Goal: Information Seeking & Learning: Learn about a topic

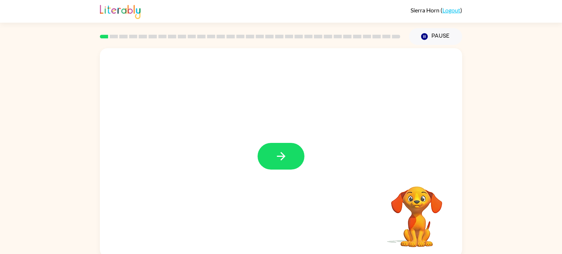
click at [288, 141] on div at bounding box center [281, 152] width 362 height 209
click at [289, 149] on button "button" at bounding box center [280, 156] width 47 height 27
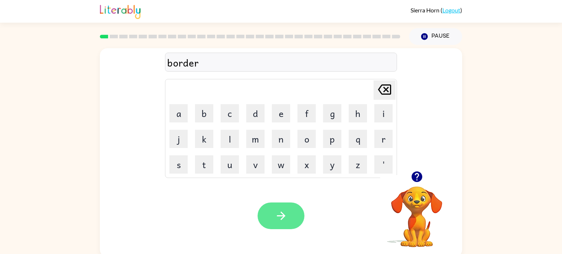
click at [290, 219] on button "button" at bounding box center [280, 216] width 47 height 27
click at [276, 212] on icon "button" at bounding box center [281, 215] width 13 height 13
click at [294, 217] on button "button" at bounding box center [280, 216] width 47 height 27
click at [270, 226] on button "button" at bounding box center [280, 216] width 47 height 27
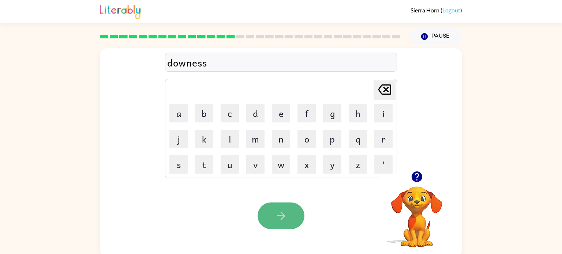
click at [293, 210] on button "button" at bounding box center [280, 216] width 47 height 27
click at [301, 219] on button "button" at bounding box center [280, 216] width 47 height 27
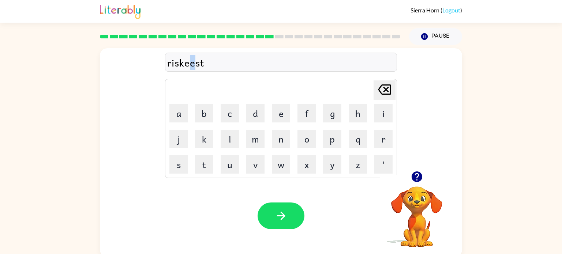
drag, startPoint x: 197, startPoint y: 63, endPoint x: 193, endPoint y: 63, distance: 4.8
click at [193, 63] on div "riskeest" at bounding box center [280, 62] width 227 height 15
drag, startPoint x: 197, startPoint y: 64, endPoint x: 193, endPoint y: 64, distance: 4.1
click at [193, 64] on div "riskees" at bounding box center [280, 62] width 227 height 15
click at [194, 64] on div "riskee" at bounding box center [280, 62] width 227 height 15
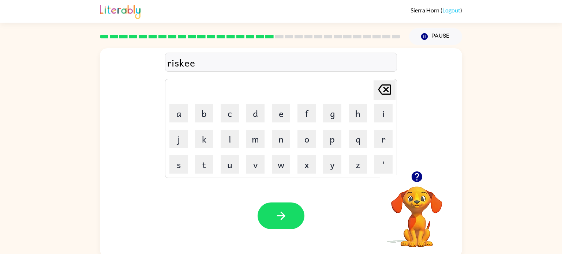
drag, startPoint x: 200, startPoint y: 64, endPoint x: 194, endPoint y: 64, distance: 5.8
click at [194, 64] on div "riskee" at bounding box center [280, 62] width 227 height 15
click at [284, 217] on icon "button" at bounding box center [281, 215] width 13 height 13
drag, startPoint x: 178, startPoint y: 65, endPoint x: 169, endPoint y: 65, distance: 8.8
click at [169, 65] on div "wallowd" at bounding box center [280, 62] width 227 height 15
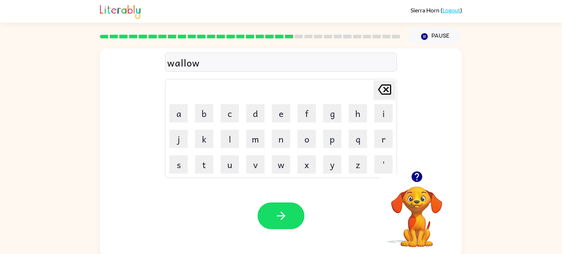
drag, startPoint x: 211, startPoint y: 67, endPoint x: 117, endPoint y: 78, distance: 95.0
click at [117, 78] on div "wallow Delete Delete last character input a b c d e f g h i j k l m n o p q r s…" at bounding box center [281, 109] width 362 height 123
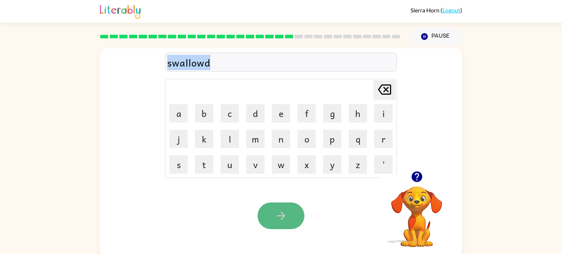
click at [288, 213] on button "button" at bounding box center [280, 216] width 47 height 27
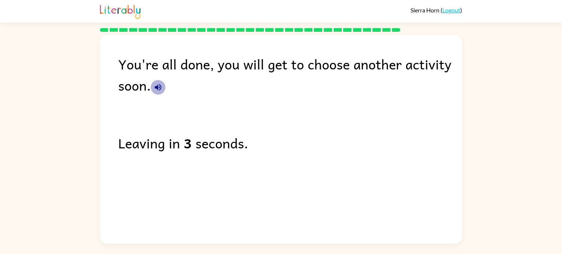
click at [163, 89] on button "button" at bounding box center [158, 87] width 15 height 15
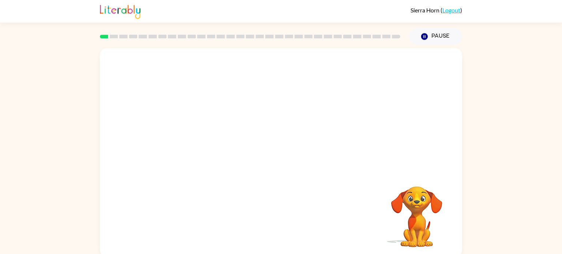
click at [200, 140] on video "Your browser must support playing .mp4 files to use Literably. Please try using…" at bounding box center [281, 109] width 362 height 123
click at [289, 162] on button "button" at bounding box center [280, 156] width 47 height 27
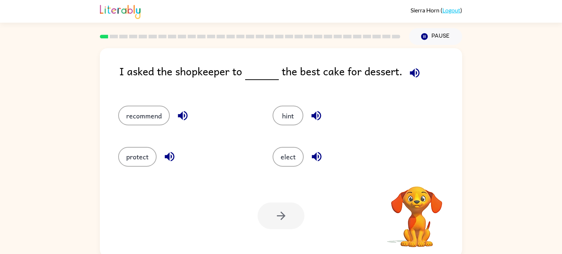
click at [412, 72] on icon "button" at bounding box center [414, 73] width 13 height 13
click at [413, 74] on icon "button" at bounding box center [414, 73] width 10 height 10
click at [292, 156] on button "elect" at bounding box center [287, 157] width 31 height 20
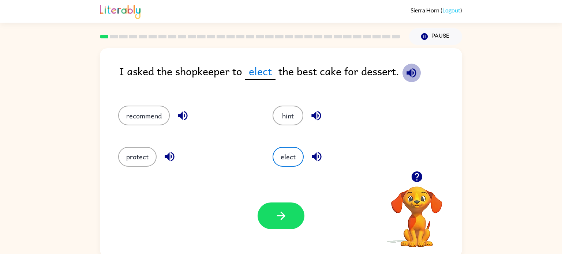
click at [414, 71] on icon "button" at bounding box center [411, 73] width 10 height 10
click at [148, 109] on button "recommend" at bounding box center [144, 116] width 52 height 20
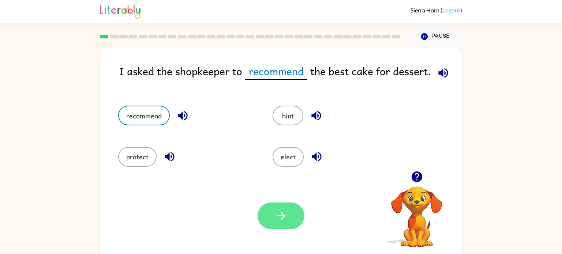
click at [284, 211] on icon "button" at bounding box center [281, 215] width 13 height 13
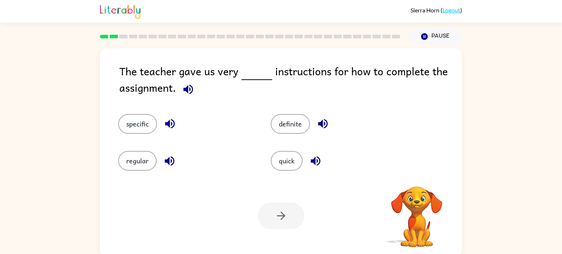
click at [189, 91] on icon "button" at bounding box center [188, 89] width 13 height 13
click at [294, 165] on button "quick" at bounding box center [287, 161] width 32 height 20
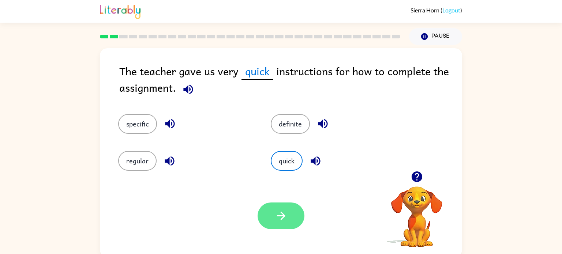
click at [283, 210] on icon "button" at bounding box center [281, 215] width 13 height 13
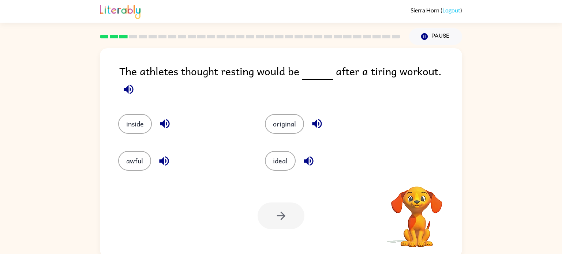
click at [133, 84] on icon "button" at bounding box center [129, 89] width 10 height 10
click at [281, 151] on button "ideal" at bounding box center [280, 161] width 31 height 20
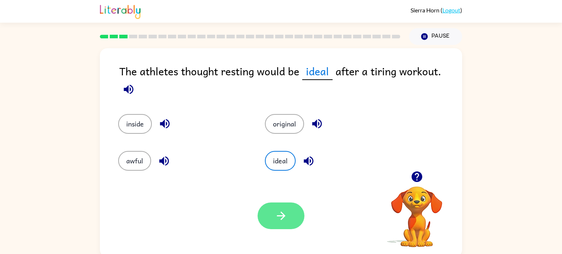
click at [294, 210] on button "button" at bounding box center [280, 216] width 47 height 27
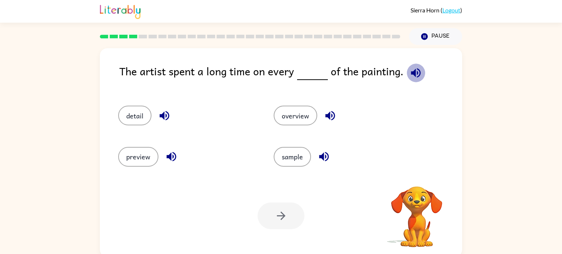
click at [413, 73] on icon "button" at bounding box center [416, 73] width 10 height 10
click at [126, 108] on button "detail" at bounding box center [134, 116] width 33 height 20
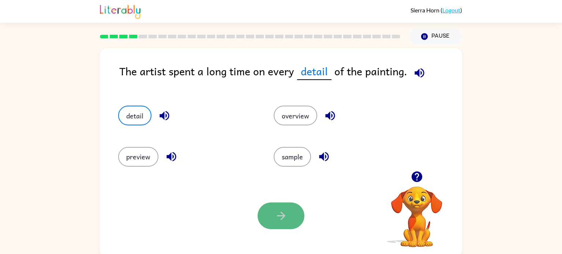
click at [278, 222] on icon "button" at bounding box center [281, 215] width 13 height 13
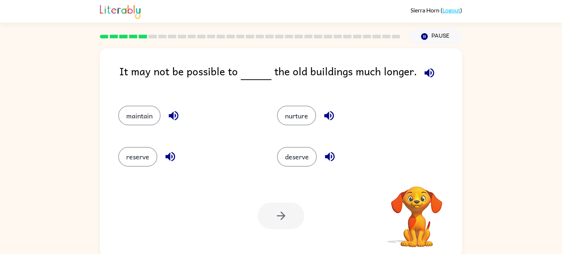
click at [430, 71] on icon "button" at bounding box center [429, 73] width 13 height 13
click at [133, 113] on button "maintain" at bounding box center [139, 116] width 42 height 20
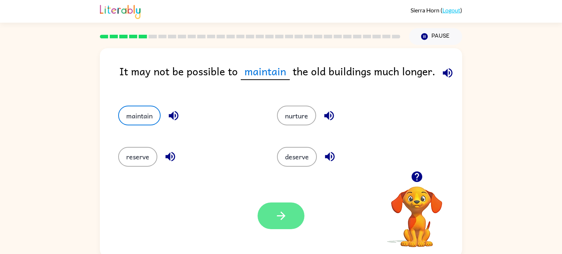
click at [294, 215] on button "button" at bounding box center [280, 216] width 47 height 27
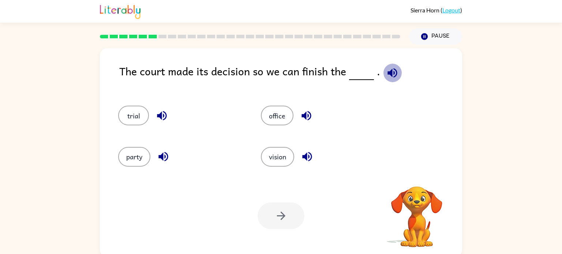
click at [390, 79] on icon "button" at bounding box center [392, 73] width 13 height 13
click at [132, 123] on button "trial" at bounding box center [133, 116] width 31 height 20
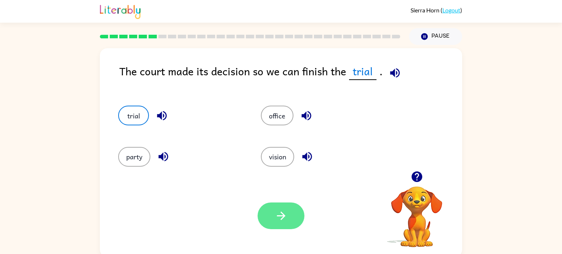
click at [289, 215] on button "button" at bounding box center [280, 216] width 47 height 27
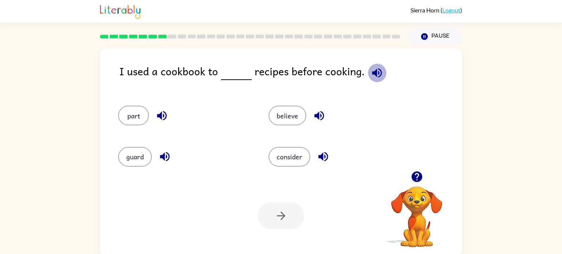
click at [372, 72] on icon "button" at bounding box center [377, 73] width 10 height 10
click at [290, 161] on button "consider" at bounding box center [289, 157] width 42 height 20
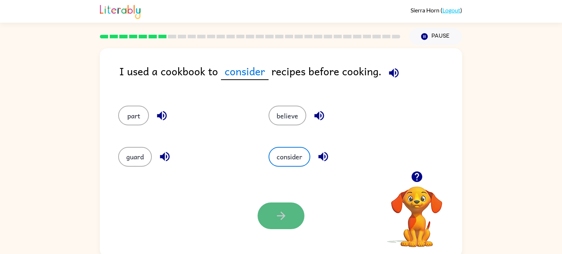
click at [269, 226] on button "button" at bounding box center [280, 216] width 47 height 27
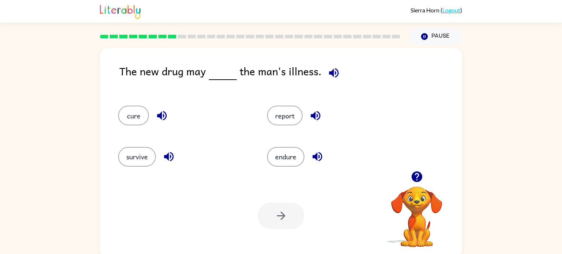
click at [331, 73] on icon "button" at bounding box center [334, 73] width 10 height 10
click at [136, 118] on button "cure" at bounding box center [133, 116] width 31 height 20
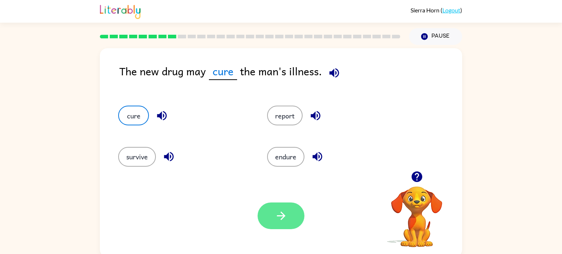
click at [277, 219] on icon "button" at bounding box center [281, 215] width 13 height 13
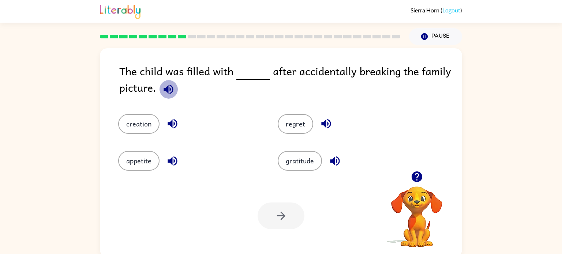
click at [170, 89] on icon "button" at bounding box center [168, 89] width 13 height 13
click at [169, 87] on icon "button" at bounding box center [168, 89] width 13 height 13
click at [512, 180] on div "The child was filled with after accidentally breaking the family picture. creat…" at bounding box center [281, 151] width 562 height 212
click at [401, 157] on div "gratitude" at bounding box center [348, 161] width 143 height 20
click at [167, 91] on icon "button" at bounding box center [168, 89] width 10 height 10
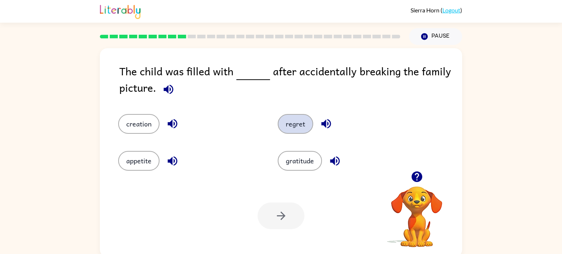
click at [288, 128] on button "regret" at bounding box center [294, 124] width 35 height 20
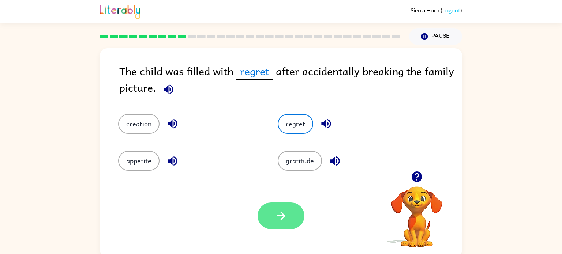
click at [276, 217] on icon "button" at bounding box center [281, 215] width 13 height 13
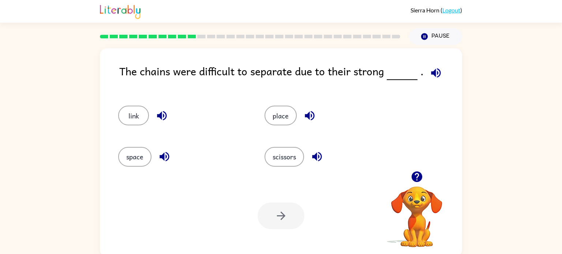
click at [430, 71] on icon "button" at bounding box center [435, 73] width 13 height 13
click at [140, 116] on button "link" at bounding box center [133, 116] width 31 height 20
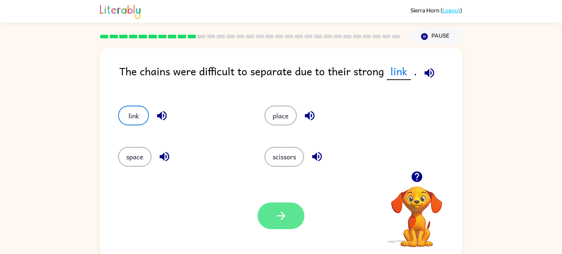
click at [288, 224] on button "button" at bounding box center [280, 216] width 47 height 27
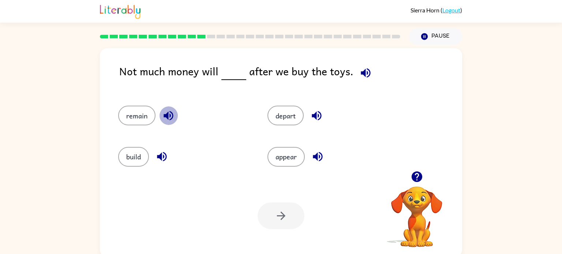
click at [167, 116] on icon "button" at bounding box center [168, 116] width 10 height 10
click at [143, 117] on button "remain" at bounding box center [136, 116] width 37 height 20
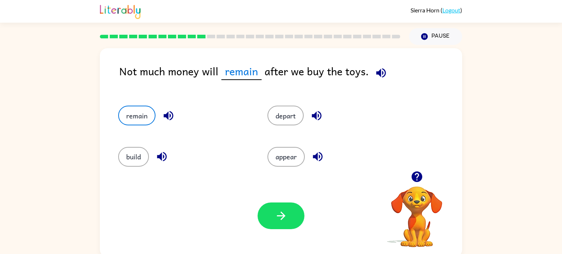
click at [375, 75] on icon "button" at bounding box center [380, 73] width 13 height 13
click at [279, 221] on icon "button" at bounding box center [281, 215] width 13 height 13
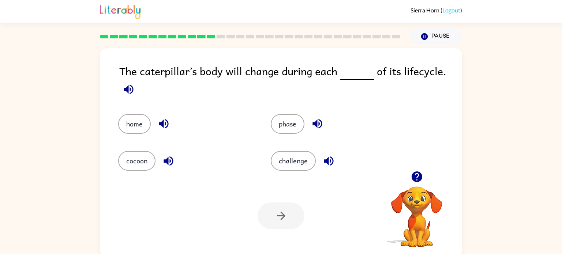
click at [131, 88] on icon "button" at bounding box center [128, 89] width 13 height 13
click at [276, 122] on button "phase" at bounding box center [288, 124] width 34 height 20
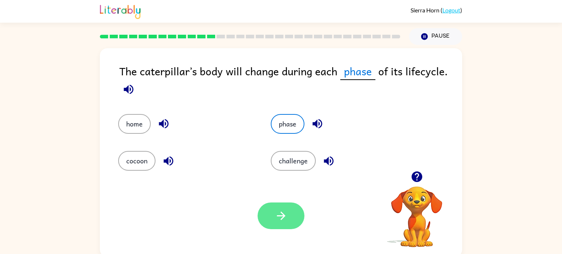
click at [283, 220] on icon "button" at bounding box center [281, 215] width 13 height 13
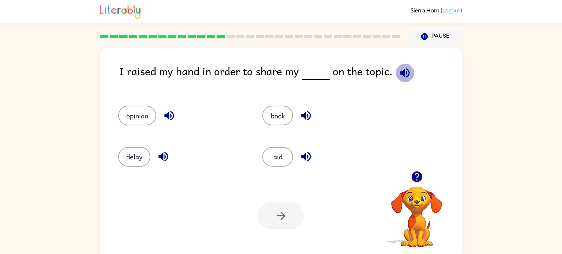
click at [398, 77] on icon "button" at bounding box center [404, 73] width 13 height 13
click at [274, 120] on button "book" at bounding box center [277, 116] width 31 height 20
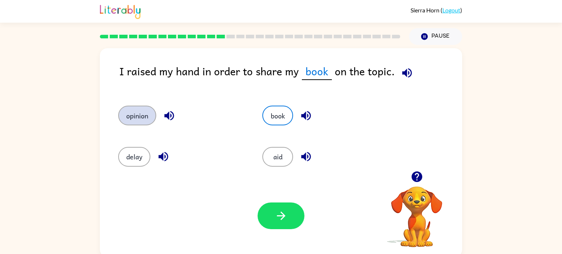
click at [137, 115] on button "opinion" at bounding box center [137, 116] width 38 height 20
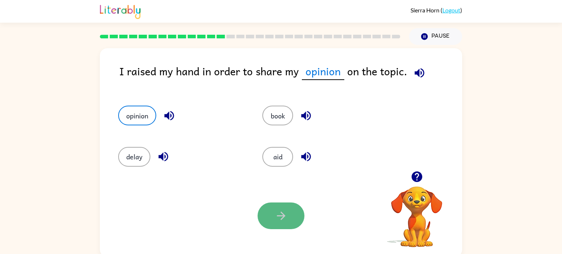
click at [280, 214] on icon "button" at bounding box center [281, 215] width 13 height 13
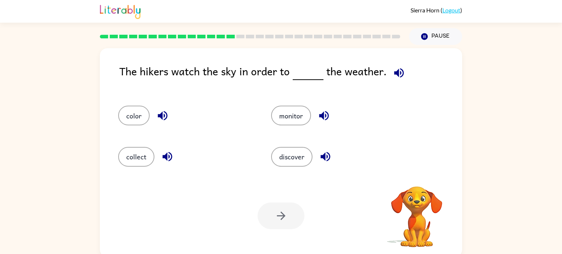
click at [400, 70] on icon "button" at bounding box center [398, 73] width 13 height 13
click at [297, 120] on button "monitor" at bounding box center [291, 116] width 40 height 20
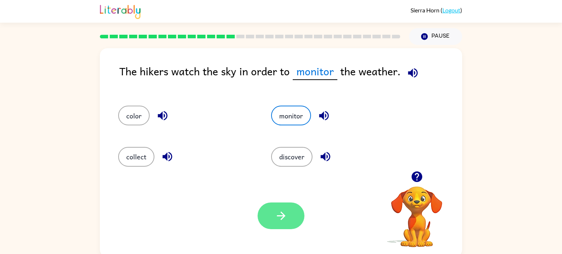
click at [282, 224] on button "button" at bounding box center [280, 216] width 47 height 27
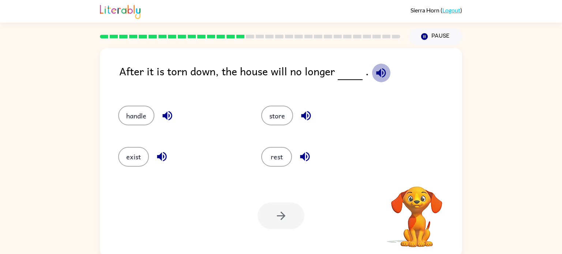
click at [380, 68] on icon "button" at bounding box center [380, 73] width 13 height 13
click at [135, 159] on button "exist" at bounding box center [133, 157] width 31 height 20
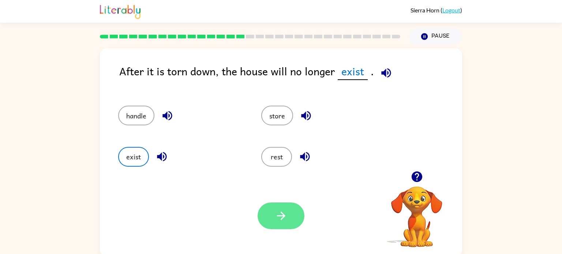
click at [290, 219] on button "button" at bounding box center [280, 216] width 47 height 27
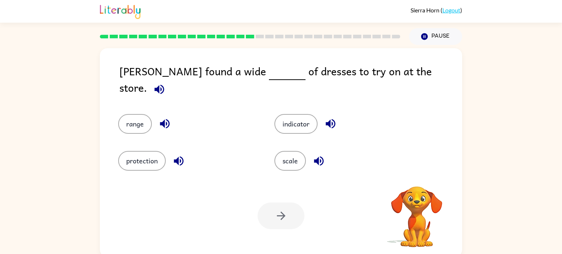
click at [166, 83] on icon "button" at bounding box center [159, 89] width 13 height 13
click at [136, 119] on button "range" at bounding box center [135, 124] width 34 height 20
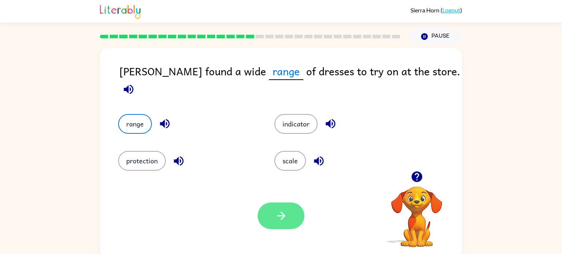
click at [272, 211] on button "button" at bounding box center [280, 216] width 47 height 27
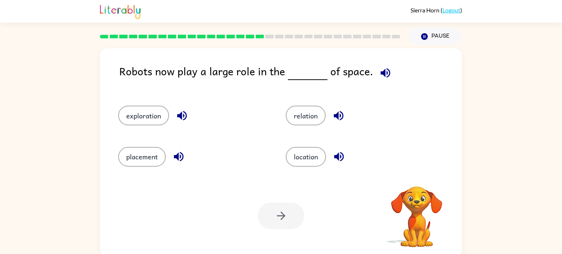
click at [383, 71] on icon "button" at bounding box center [385, 73] width 10 height 10
click at [384, 75] on icon "button" at bounding box center [385, 73] width 10 height 10
click at [383, 79] on icon "button" at bounding box center [385, 73] width 13 height 13
click at [141, 121] on button "exploration" at bounding box center [143, 116] width 51 height 20
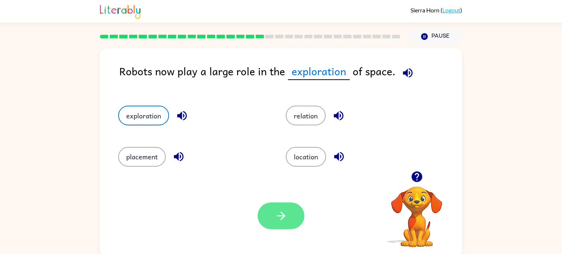
click at [292, 212] on button "button" at bounding box center [280, 216] width 47 height 27
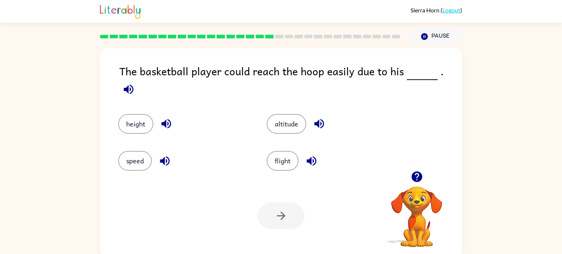
click at [135, 83] on icon "button" at bounding box center [128, 89] width 13 height 13
click at [123, 118] on button "height" at bounding box center [135, 124] width 35 height 20
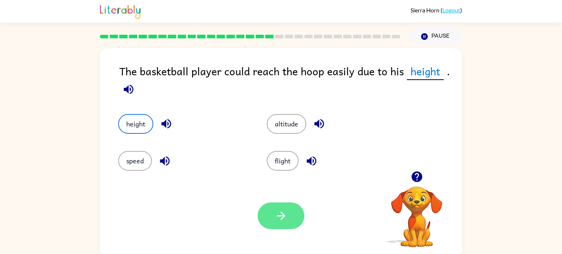
click at [275, 222] on icon "button" at bounding box center [281, 215] width 13 height 13
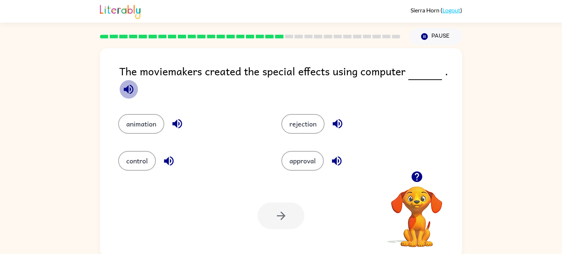
click at [136, 88] on button "button" at bounding box center [128, 89] width 19 height 19
click at [153, 131] on button "animation" at bounding box center [141, 124] width 46 height 20
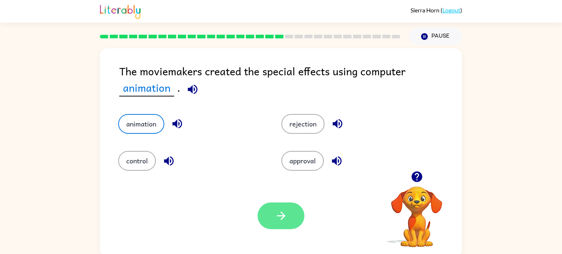
click at [278, 218] on icon "button" at bounding box center [281, 215] width 13 height 13
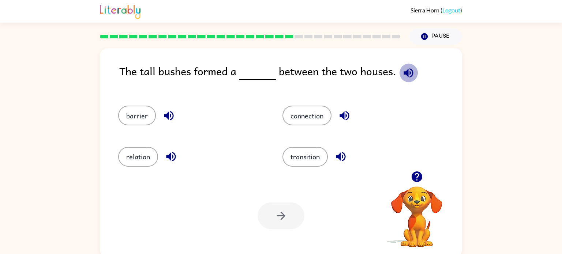
click at [403, 76] on icon "button" at bounding box center [408, 73] width 13 height 13
click at [124, 114] on button "barrier" at bounding box center [137, 116] width 38 height 20
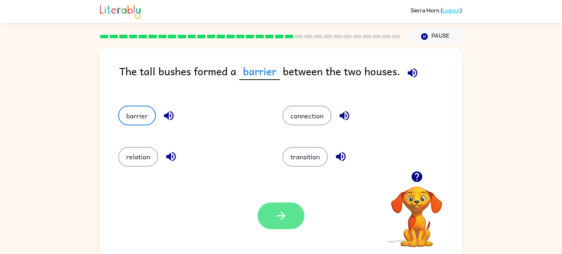
click at [290, 217] on button "button" at bounding box center [280, 216] width 47 height 27
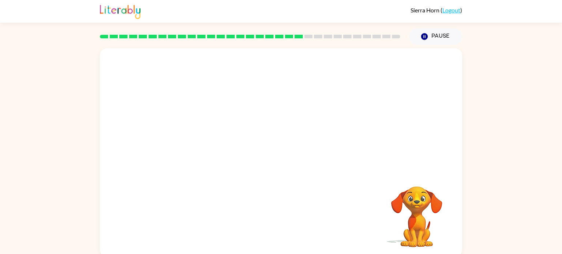
click at [216, 147] on video "Your browser must support playing .mp4 files to use Literably. Please try using…" at bounding box center [281, 109] width 362 height 123
click at [217, 147] on video "Your browser must support playing .mp4 files to use Literably. Please try using…" at bounding box center [281, 109] width 362 height 123
click at [218, 149] on video "Your browser must support playing .mp4 files to use Literably. Please try using…" at bounding box center [281, 109] width 362 height 123
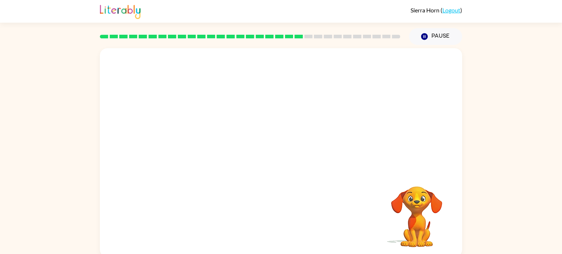
click at [213, 150] on video "Your browser must support playing .mp4 files to use Literably. Please try using…" at bounding box center [281, 109] width 362 height 123
click at [295, 165] on button "button" at bounding box center [280, 156] width 47 height 27
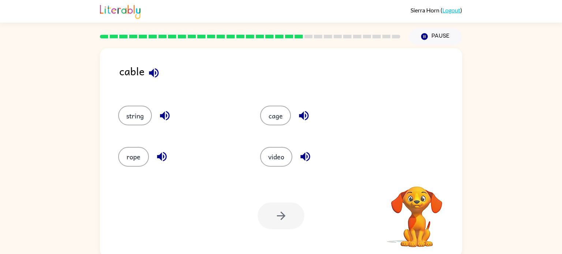
click at [155, 77] on icon "button" at bounding box center [154, 73] width 10 height 10
click at [130, 154] on button "rope" at bounding box center [133, 157] width 31 height 20
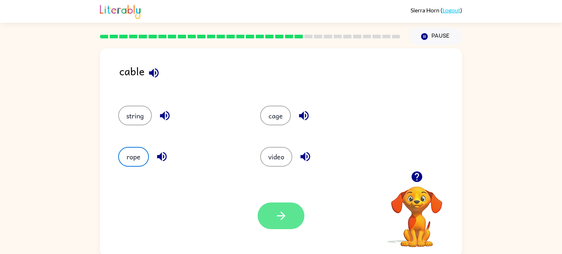
click at [284, 221] on icon "button" at bounding box center [281, 215] width 13 height 13
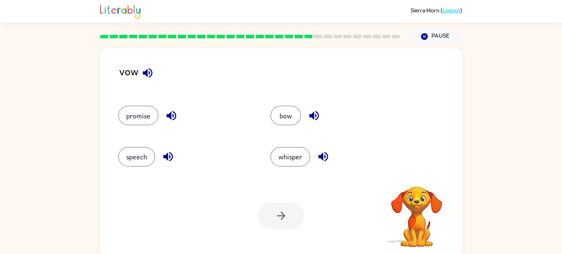
click at [149, 69] on icon "button" at bounding box center [148, 73] width 10 height 10
click at [135, 163] on button "speech" at bounding box center [136, 157] width 37 height 20
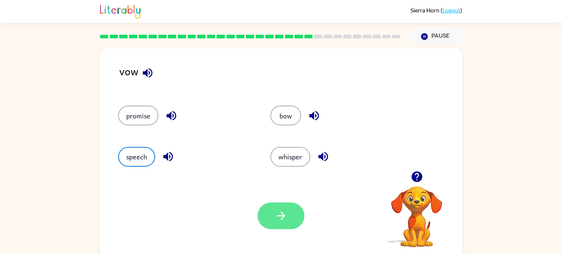
click at [288, 216] on button "button" at bounding box center [280, 216] width 47 height 27
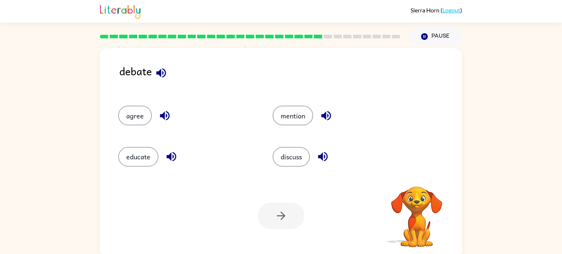
click at [159, 73] on icon "button" at bounding box center [161, 73] width 10 height 10
click at [289, 165] on button "discuss" at bounding box center [290, 157] width 37 height 20
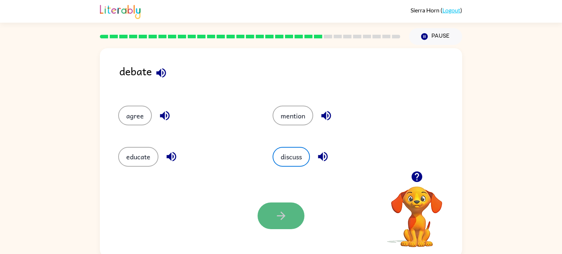
click at [289, 222] on button "button" at bounding box center [280, 216] width 47 height 27
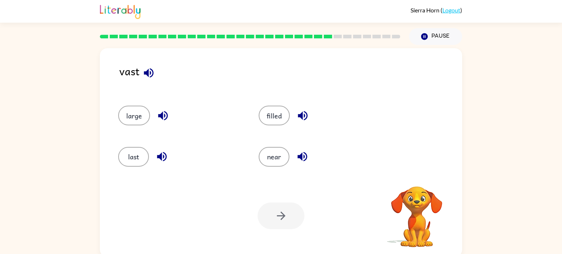
click at [149, 76] on icon "button" at bounding box center [148, 73] width 13 height 13
click at [139, 109] on button "large" at bounding box center [134, 116] width 32 height 20
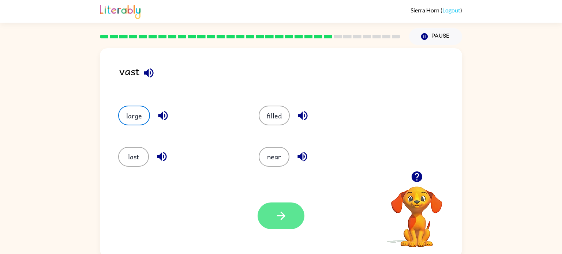
click at [288, 222] on button "button" at bounding box center [280, 216] width 47 height 27
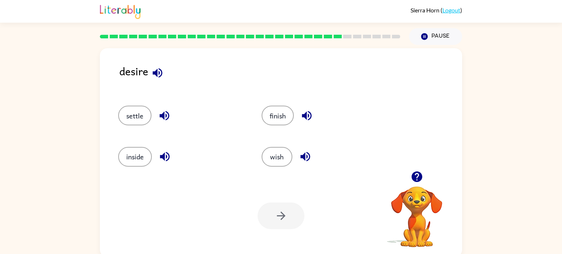
click at [163, 116] on icon "button" at bounding box center [164, 116] width 10 height 10
click at [157, 75] on icon "button" at bounding box center [157, 73] width 10 height 10
click at [274, 162] on button "wish" at bounding box center [276, 157] width 31 height 20
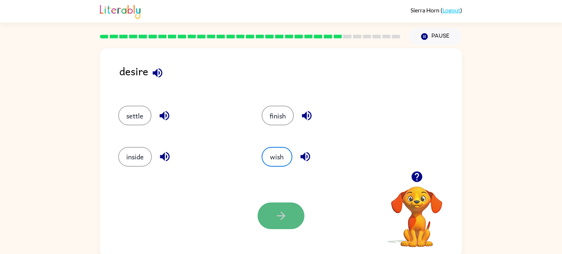
click at [283, 212] on icon "button" at bounding box center [281, 215] width 13 height 13
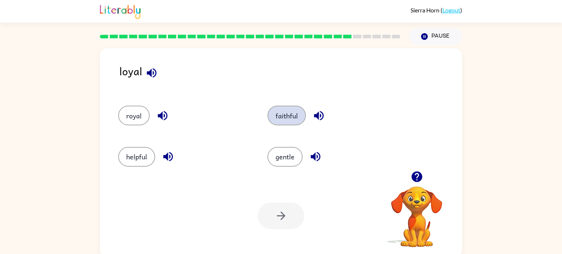
click at [287, 122] on button "faithful" at bounding box center [286, 116] width 38 height 20
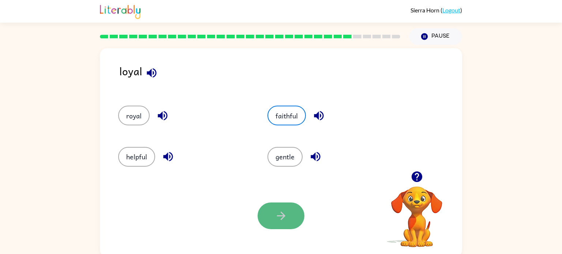
click at [268, 229] on button "button" at bounding box center [280, 216] width 47 height 27
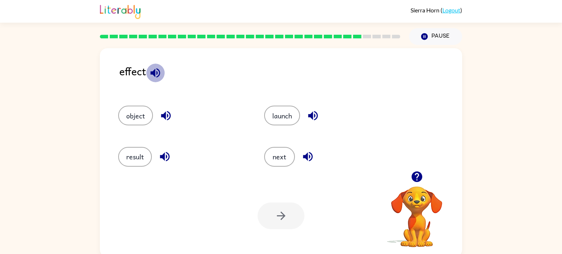
click at [157, 75] on icon "button" at bounding box center [155, 73] width 13 height 13
click at [132, 154] on button "result" at bounding box center [135, 157] width 34 height 20
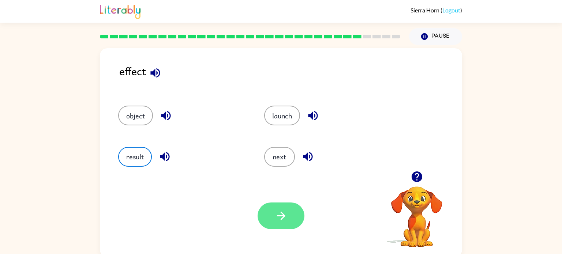
click at [284, 220] on icon "button" at bounding box center [281, 215] width 13 height 13
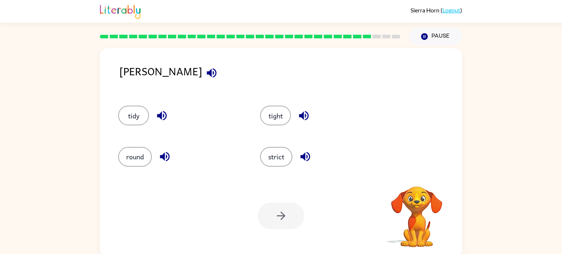
click at [207, 72] on icon "button" at bounding box center [212, 73] width 10 height 10
click at [277, 160] on button "strict" at bounding box center [276, 157] width 32 height 20
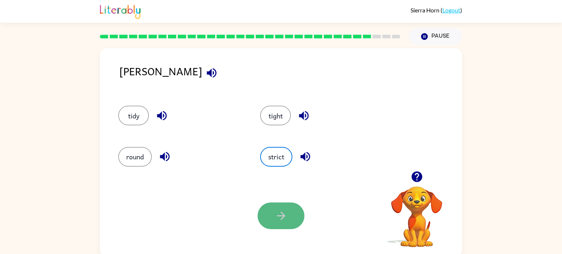
click at [291, 214] on button "button" at bounding box center [280, 216] width 47 height 27
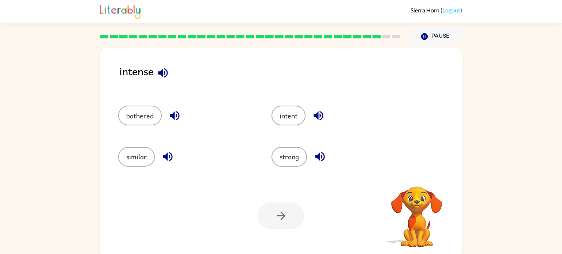
click at [160, 75] on icon "button" at bounding box center [162, 73] width 13 height 13
click at [292, 152] on button "strong" at bounding box center [288, 157] width 35 height 20
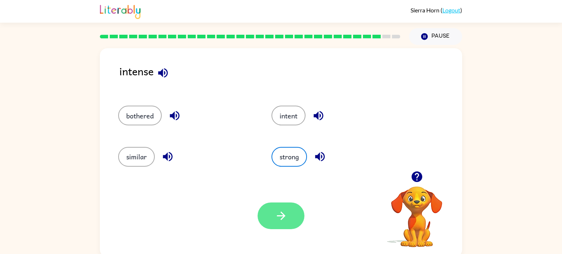
click at [276, 218] on icon "button" at bounding box center [281, 215] width 13 height 13
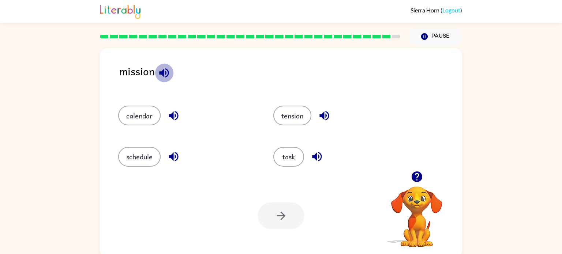
click at [167, 77] on icon "button" at bounding box center [164, 73] width 13 height 13
click at [140, 154] on button "schedule" at bounding box center [139, 157] width 42 height 20
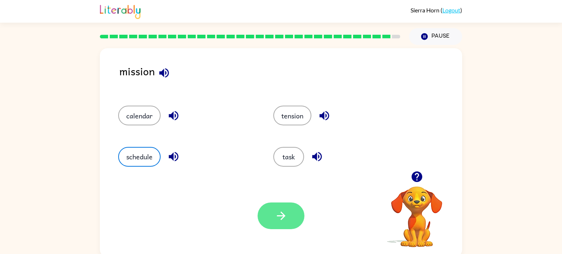
click at [270, 219] on button "button" at bounding box center [280, 216] width 47 height 27
